Goal: Check status: Check status

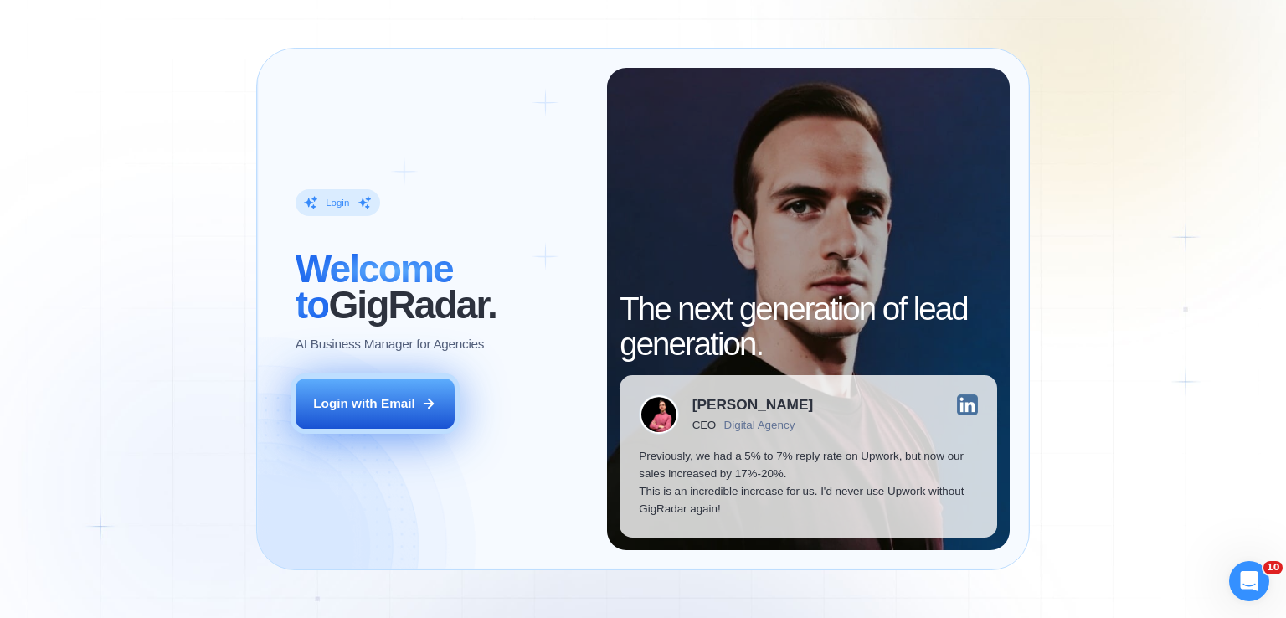
click at [421, 406] on icon at bounding box center [428, 403] width 15 height 15
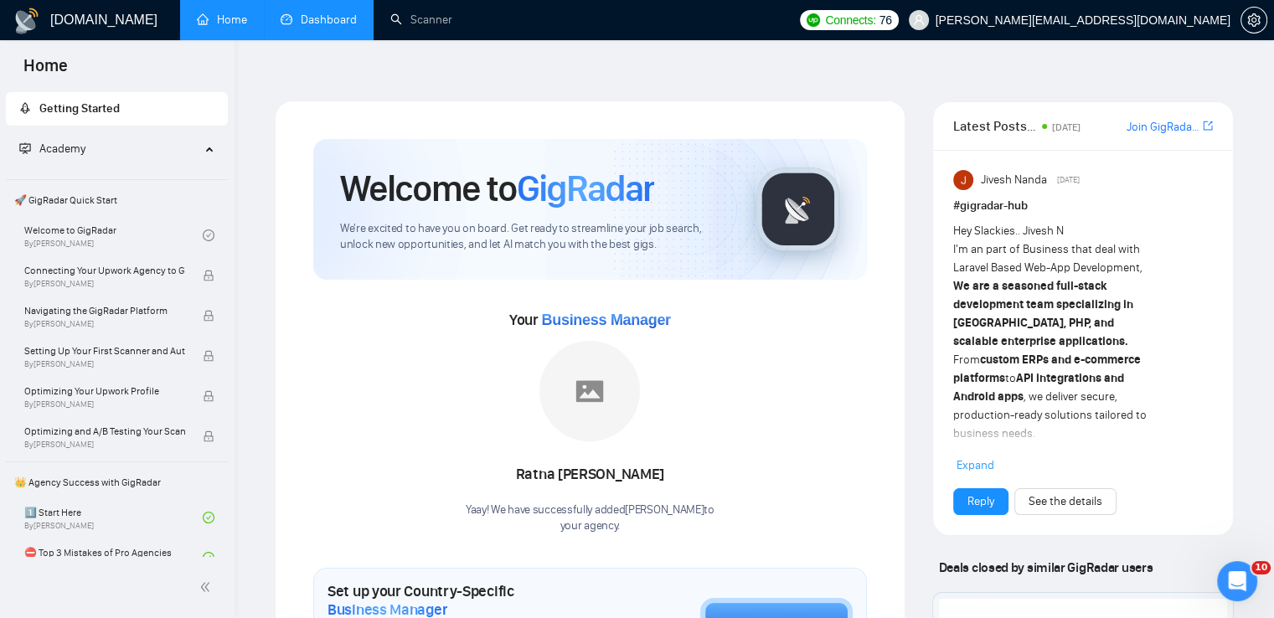
click at [325, 13] on link "Dashboard" at bounding box center [319, 20] width 76 height 14
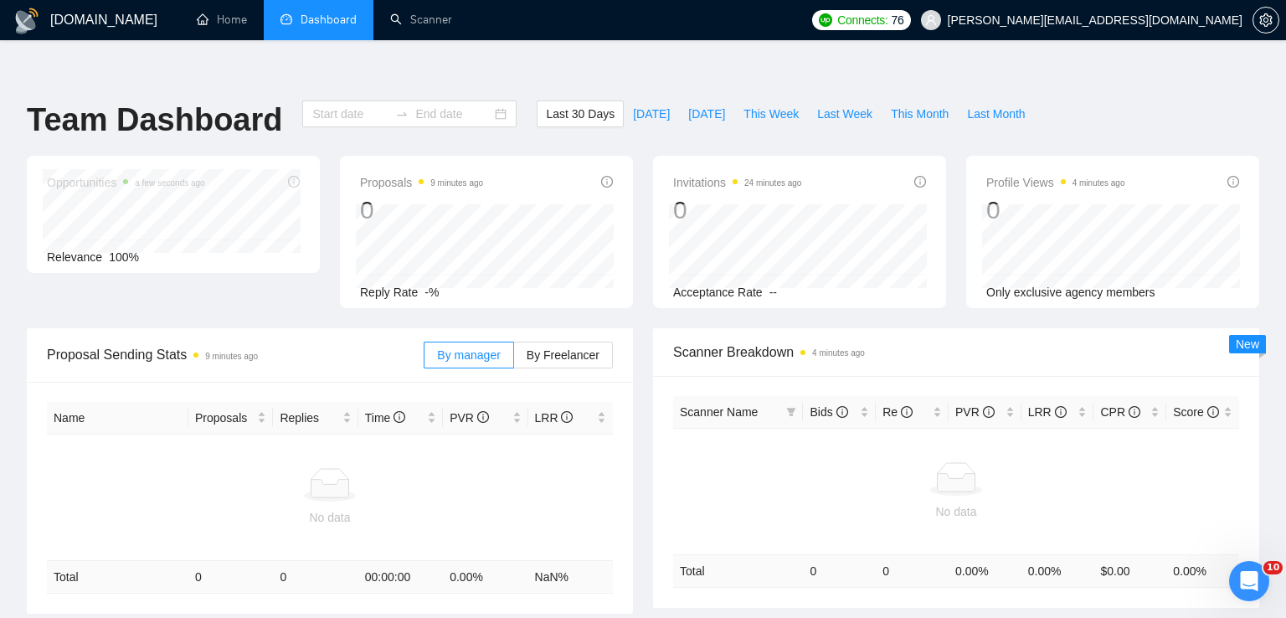
type input "[DATE]"
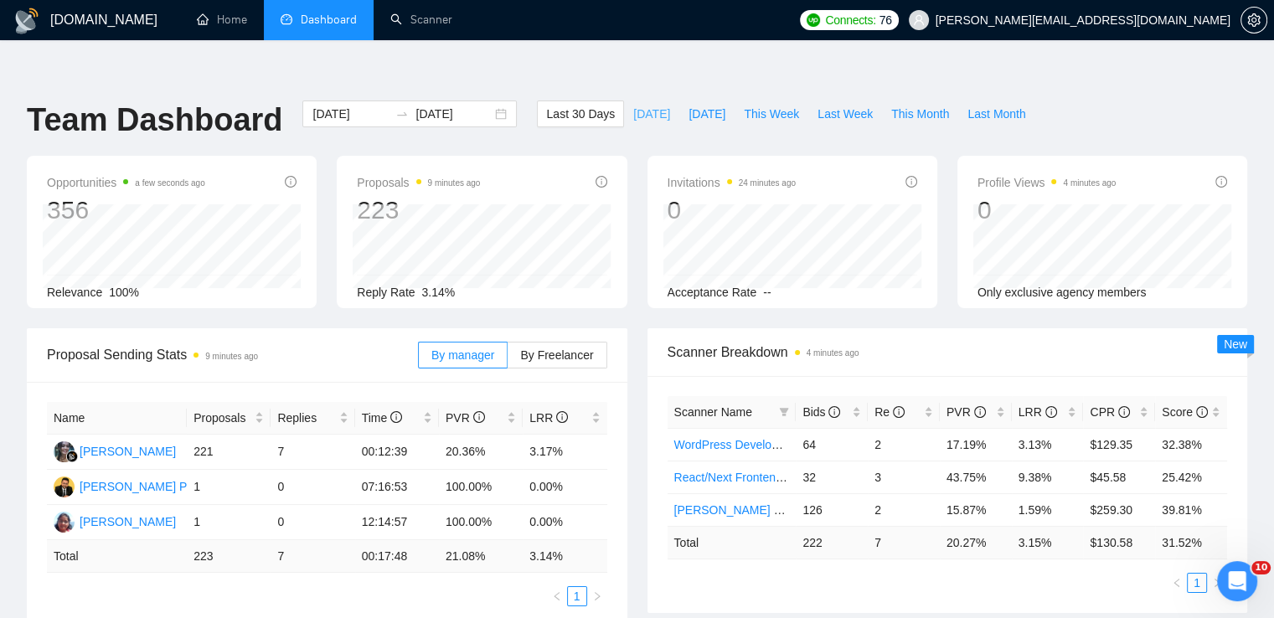
click at [633, 105] on span "[DATE]" at bounding box center [651, 114] width 37 height 18
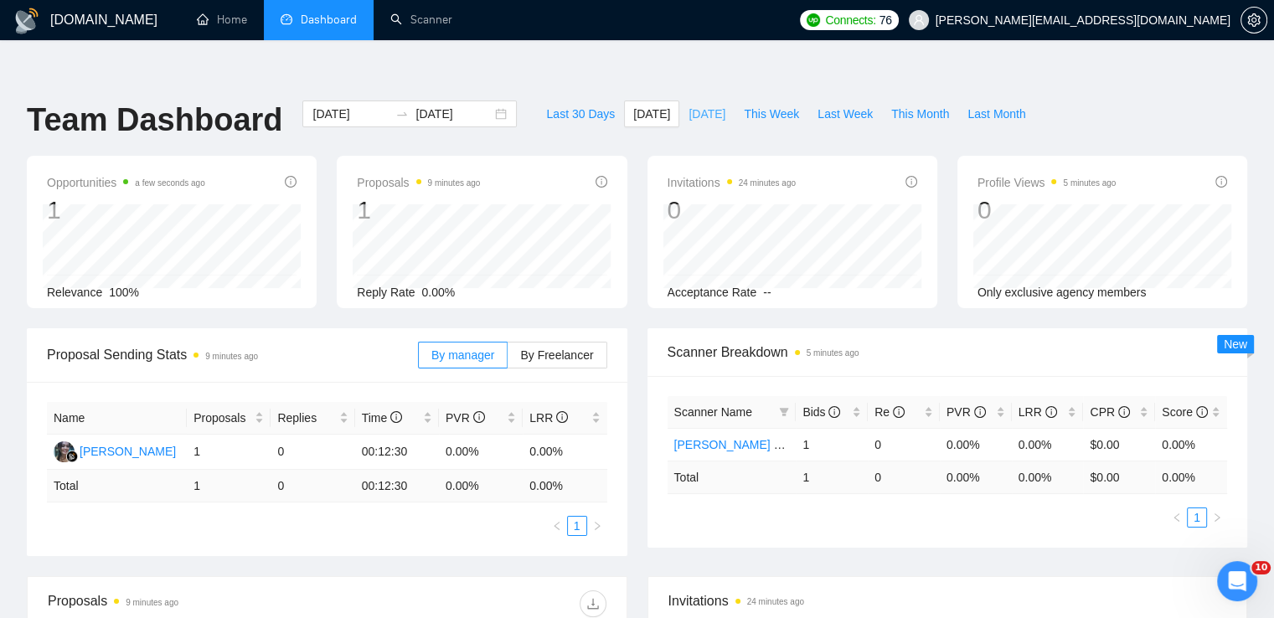
click at [688, 105] on span "[DATE]" at bounding box center [706, 114] width 37 height 18
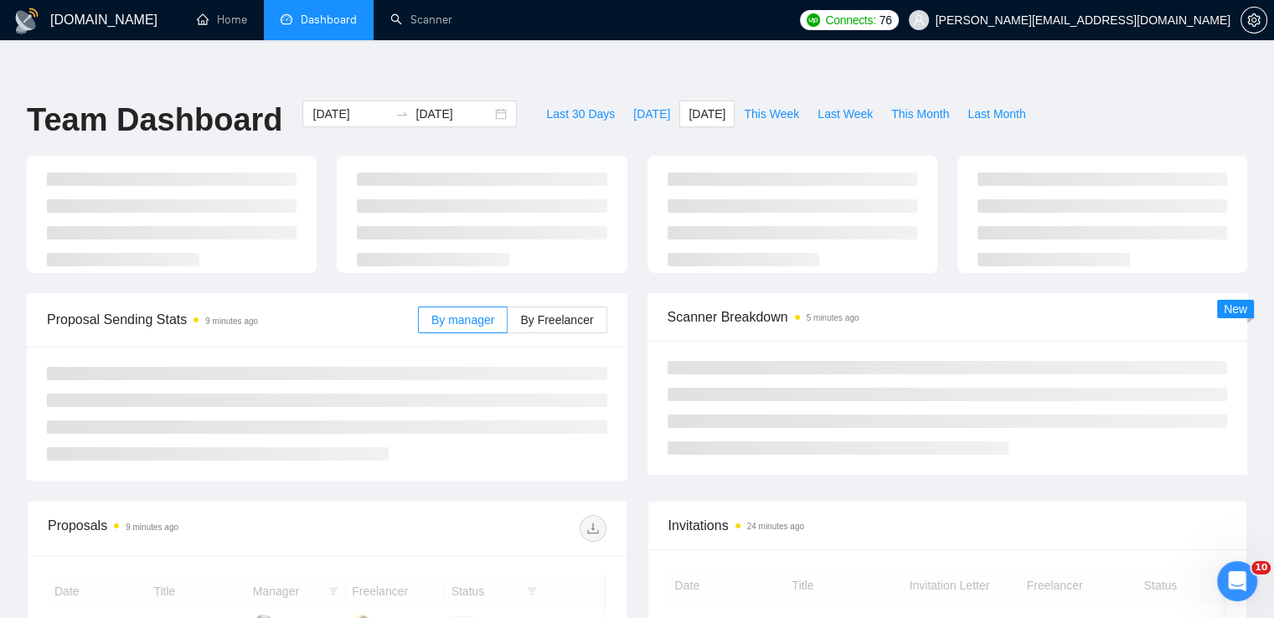
type input "[DATE]"
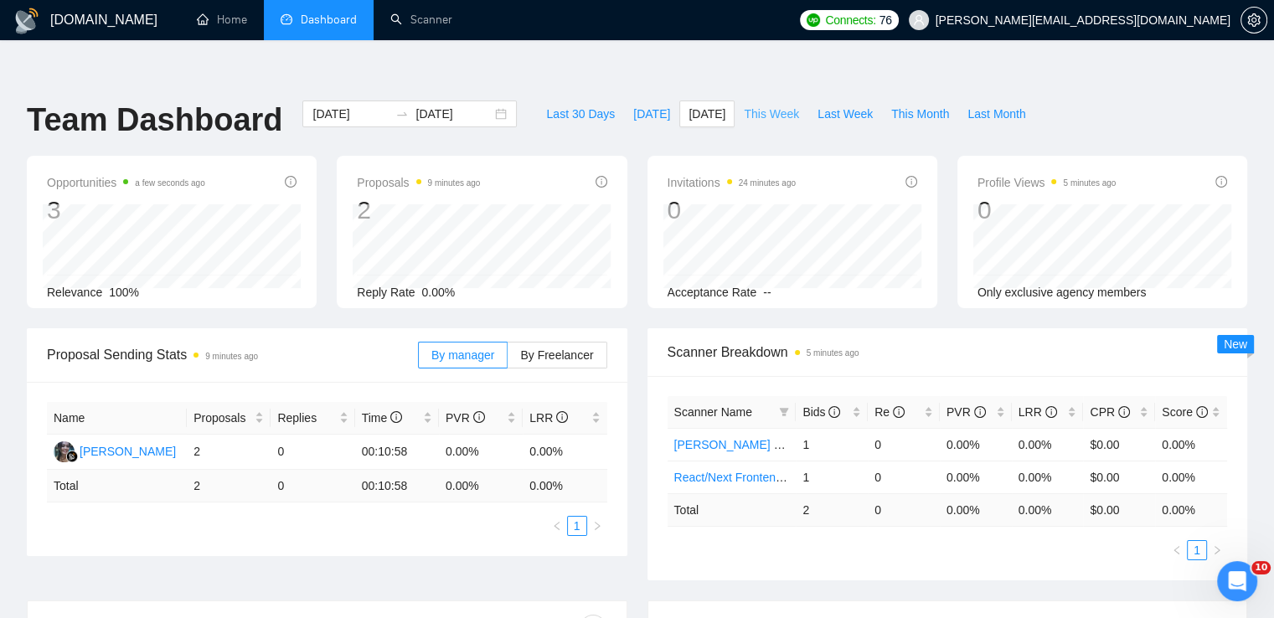
click at [760, 105] on span "This Week" at bounding box center [771, 114] width 55 height 18
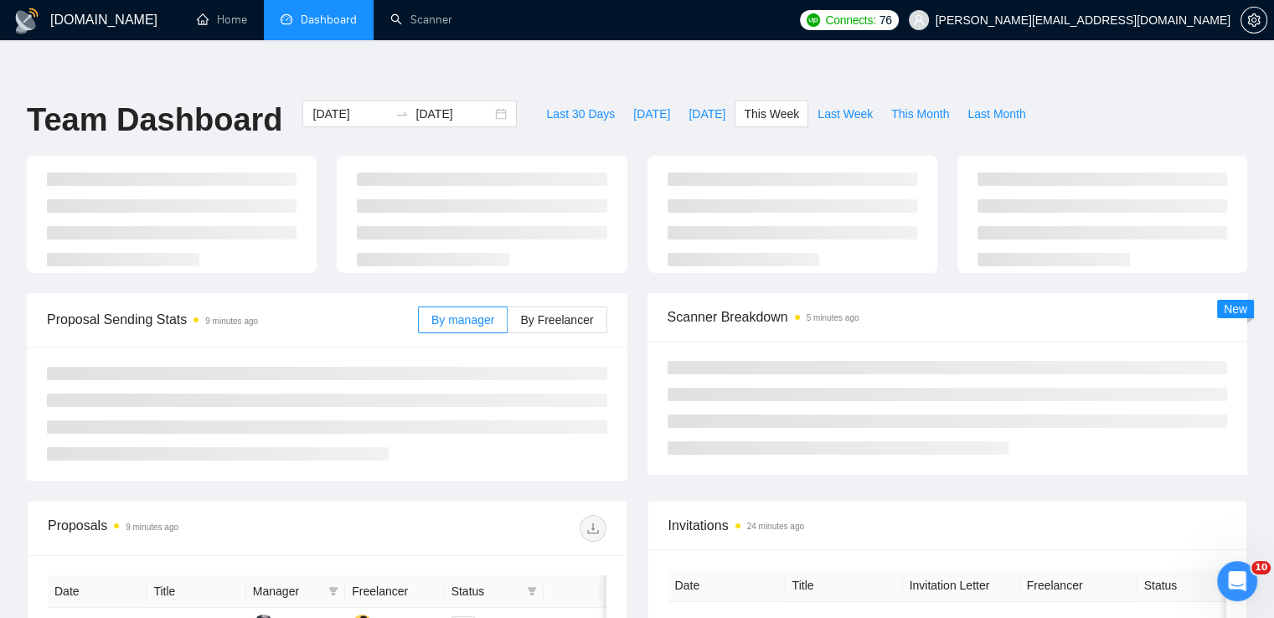
type input "[DATE]"
